Goal: Transaction & Acquisition: Download file/media

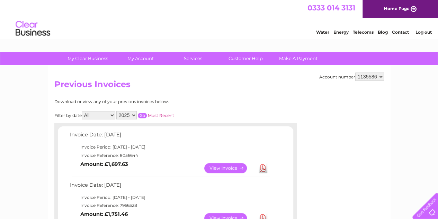
click at [430, 206] on div at bounding box center [424, 204] width 28 height 28
click at [401, 30] on link "Contact" at bounding box center [400, 31] width 17 height 5
click at [222, 166] on link "View" at bounding box center [229, 168] width 51 height 10
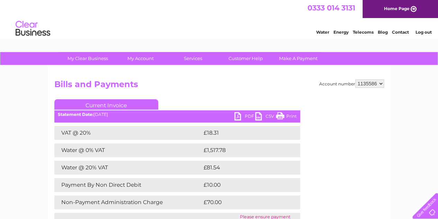
click at [243, 118] on link "PDF" at bounding box center [245, 117] width 21 height 10
click at [398, 34] on link "Contact" at bounding box center [400, 31] width 17 height 5
